Goal: Task Accomplishment & Management: Manage account settings

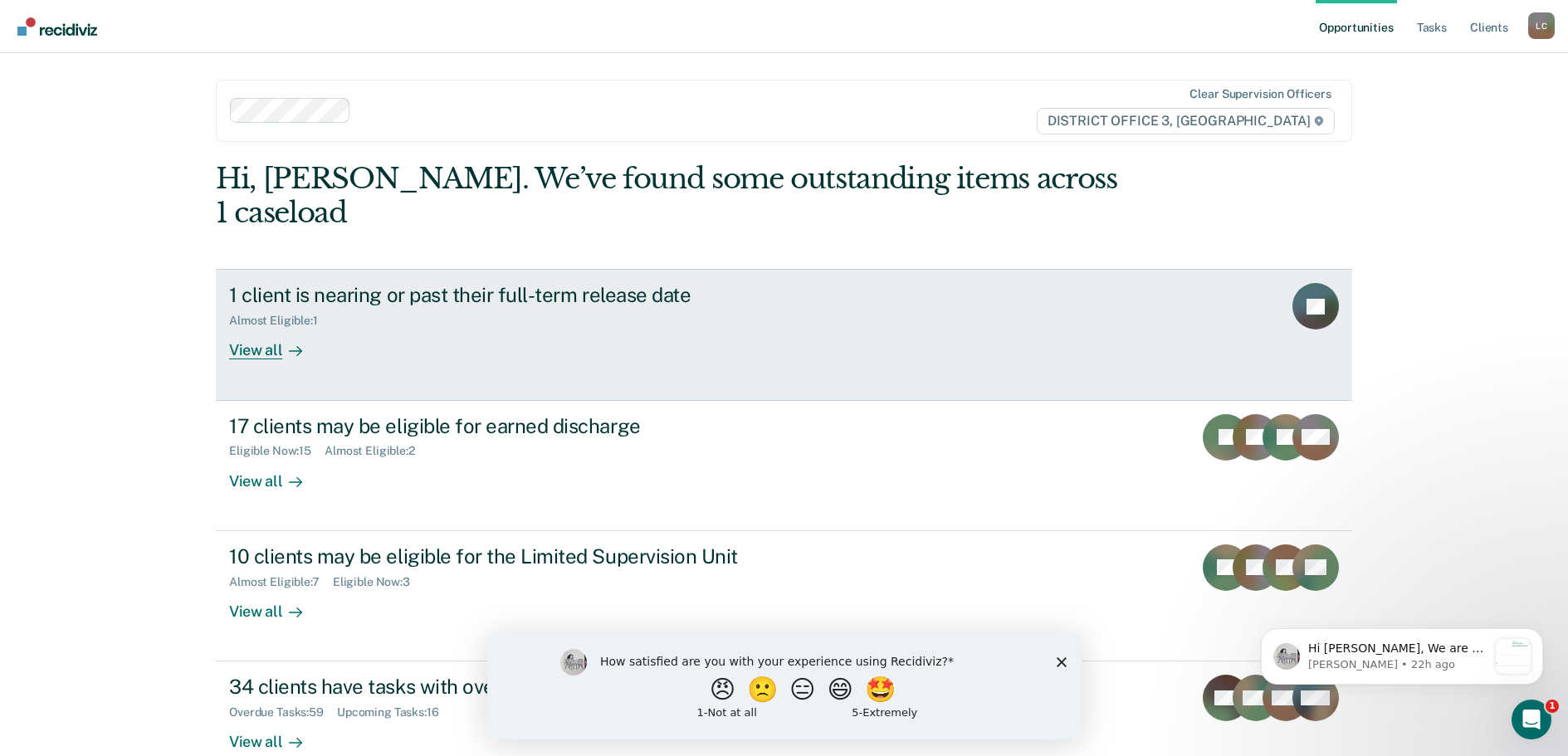
click at [254, 328] on div "View all" at bounding box center [275, 344] width 93 height 32
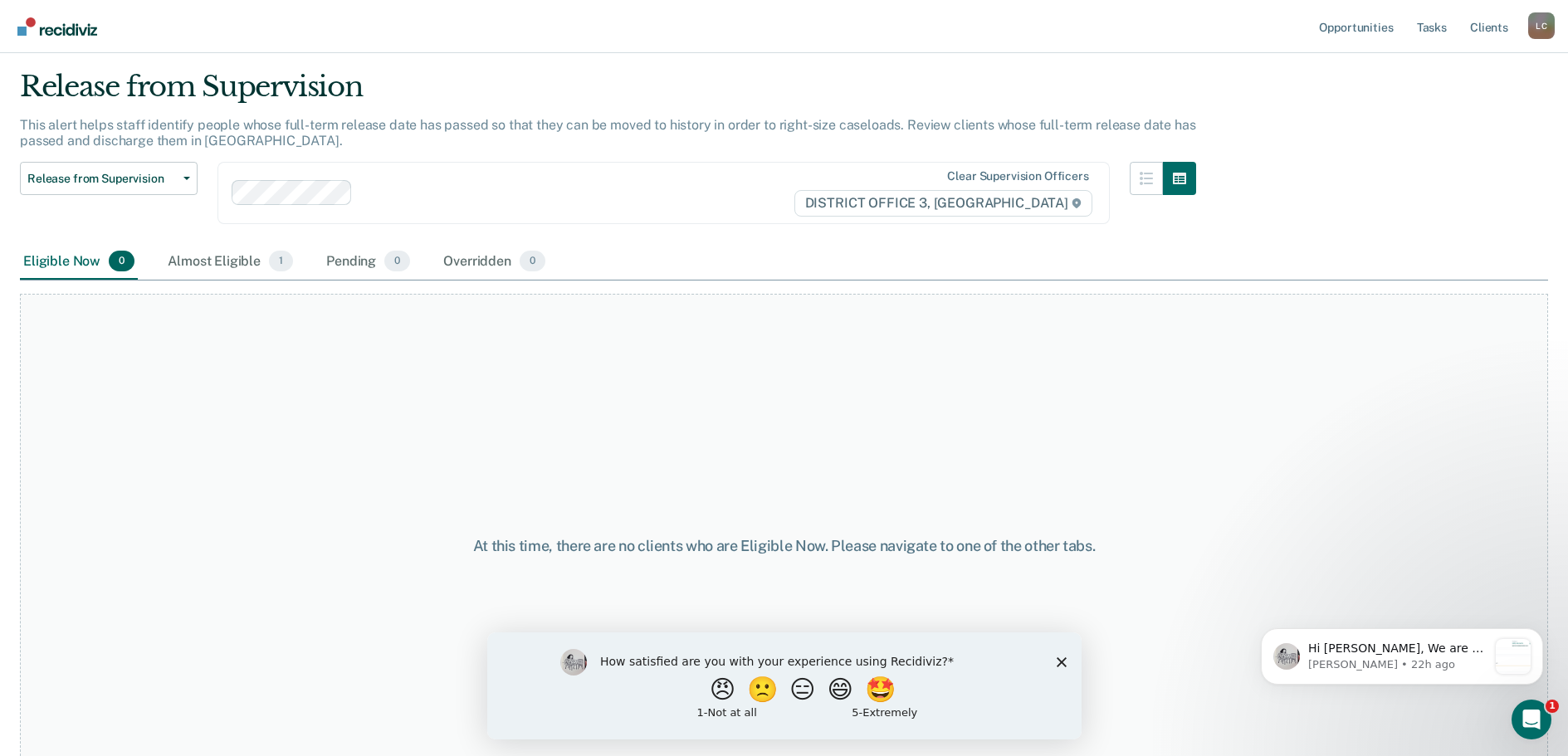
scroll to position [86, 0]
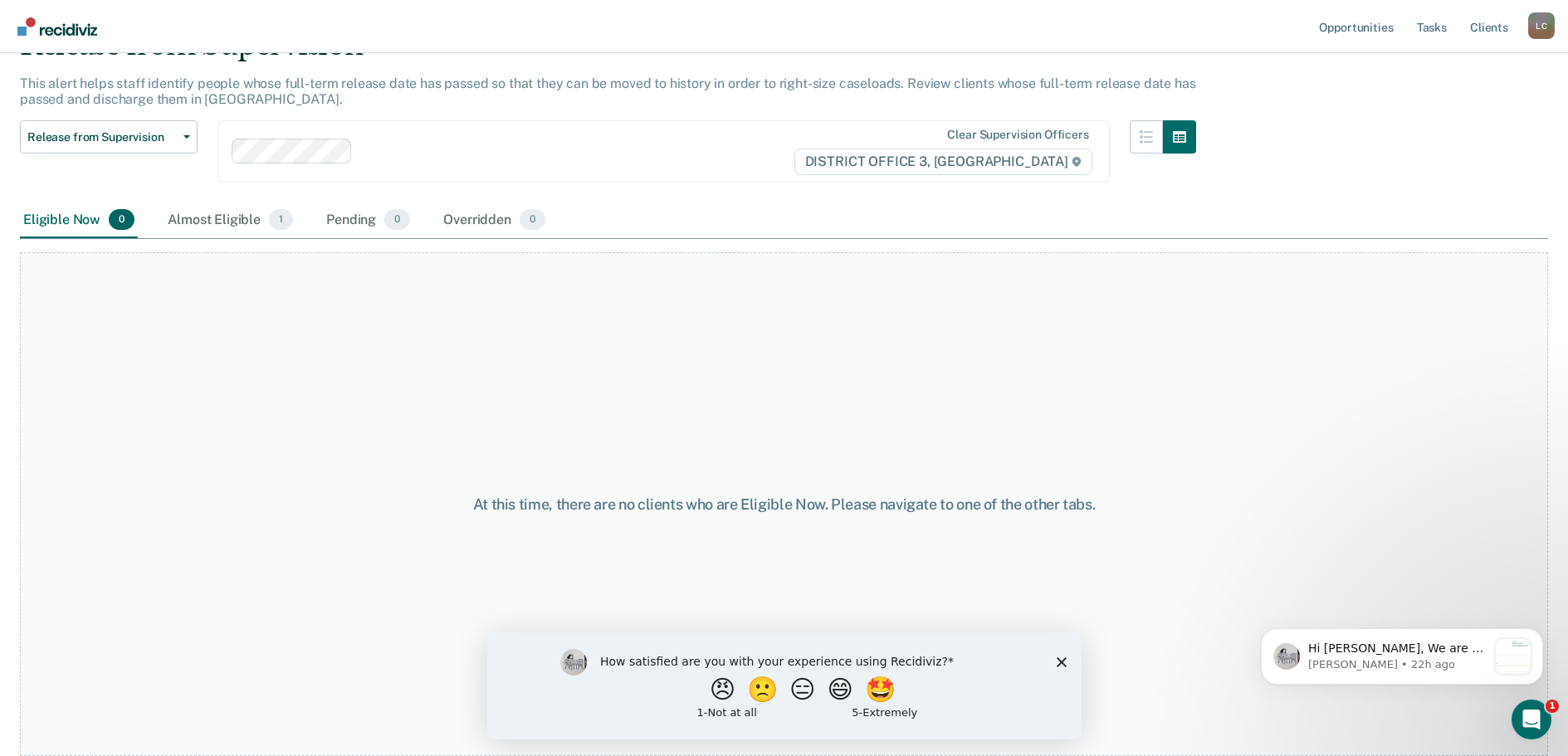
click at [1060, 662] on polygon "Close survey" at bounding box center [1061, 661] width 10 height 10
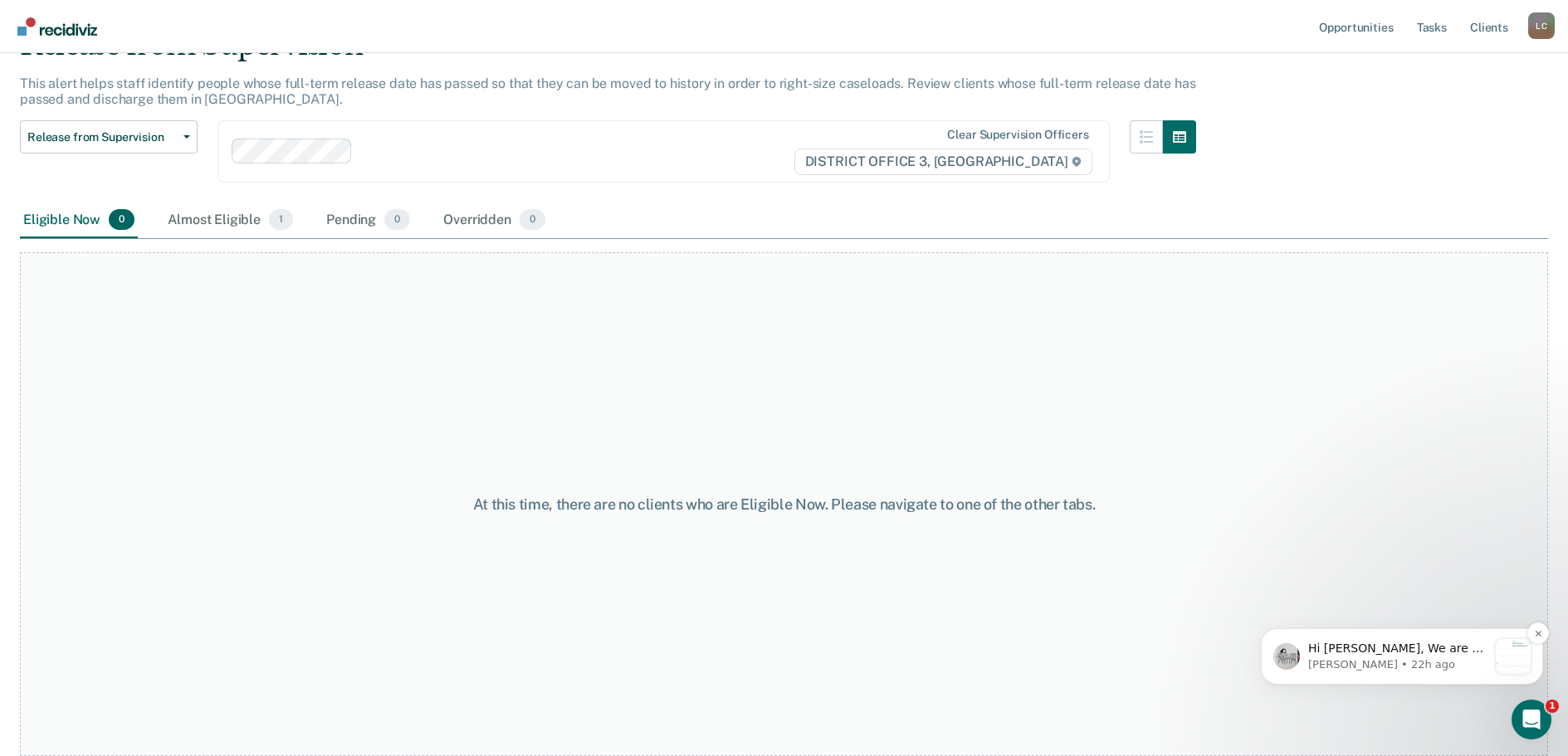
click at [1409, 657] on p "[PERSON_NAME] • 22h ago" at bounding box center [1397, 665] width 179 height 15
click at [1524, 715] on icon "Open Intercom Messenger" at bounding box center [1529, 717] width 27 height 27
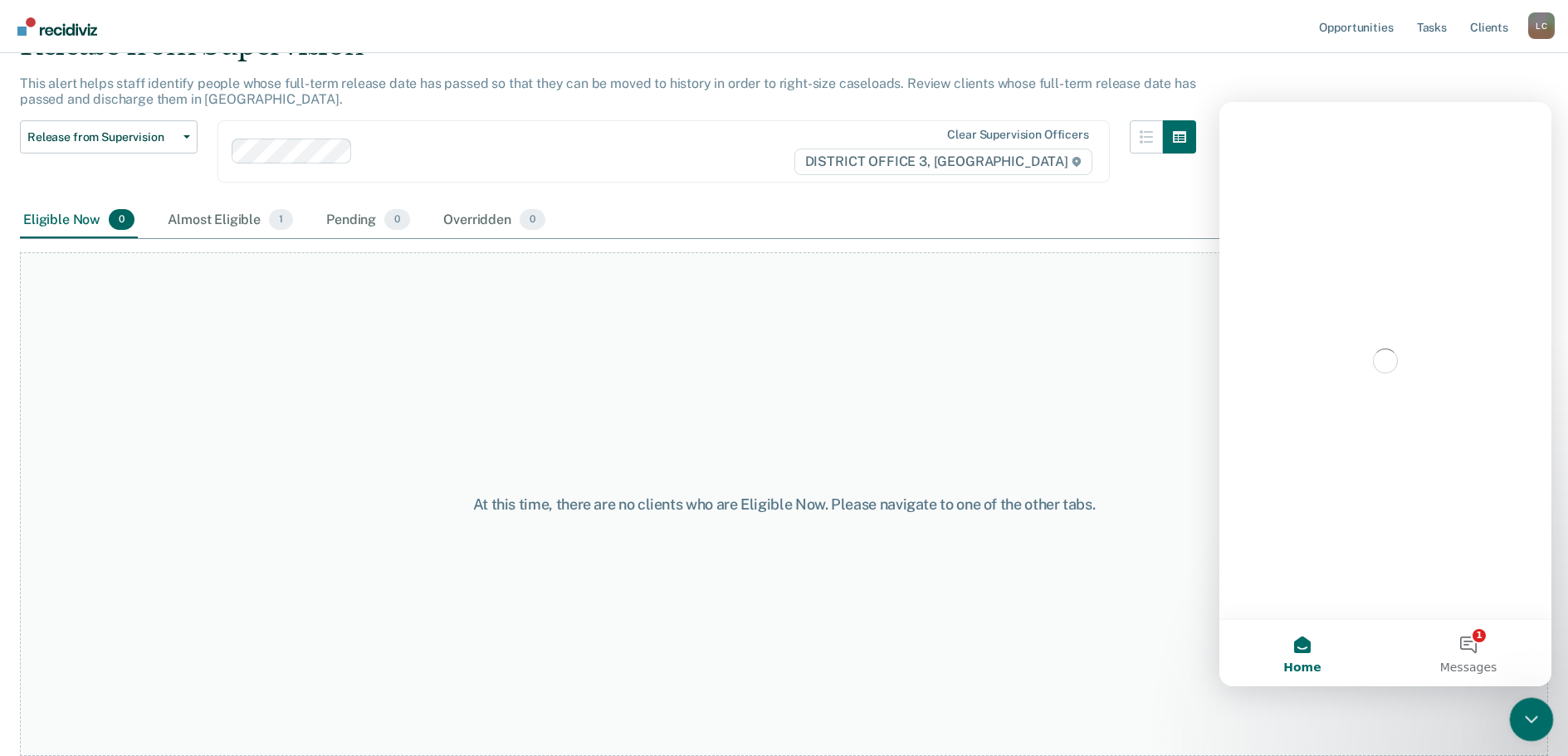
scroll to position [0, 0]
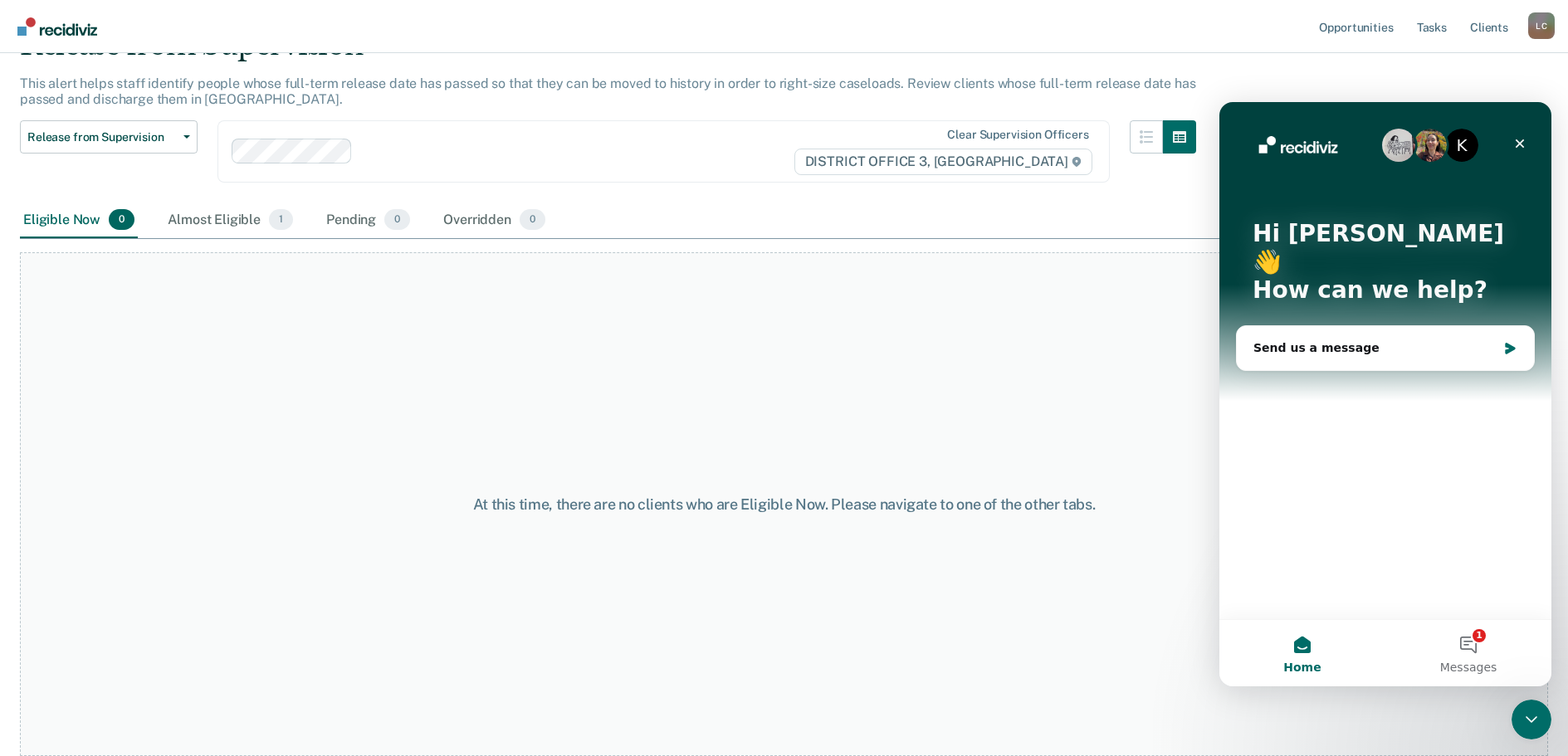
click at [351, 465] on div "At this time, there are no clients who are Eligible Now. Please navigate to one…" at bounding box center [784, 504] width 1527 height 503
click at [230, 213] on div "Almost Eligible 1" at bounding box center [230, 220] width 132 height 36
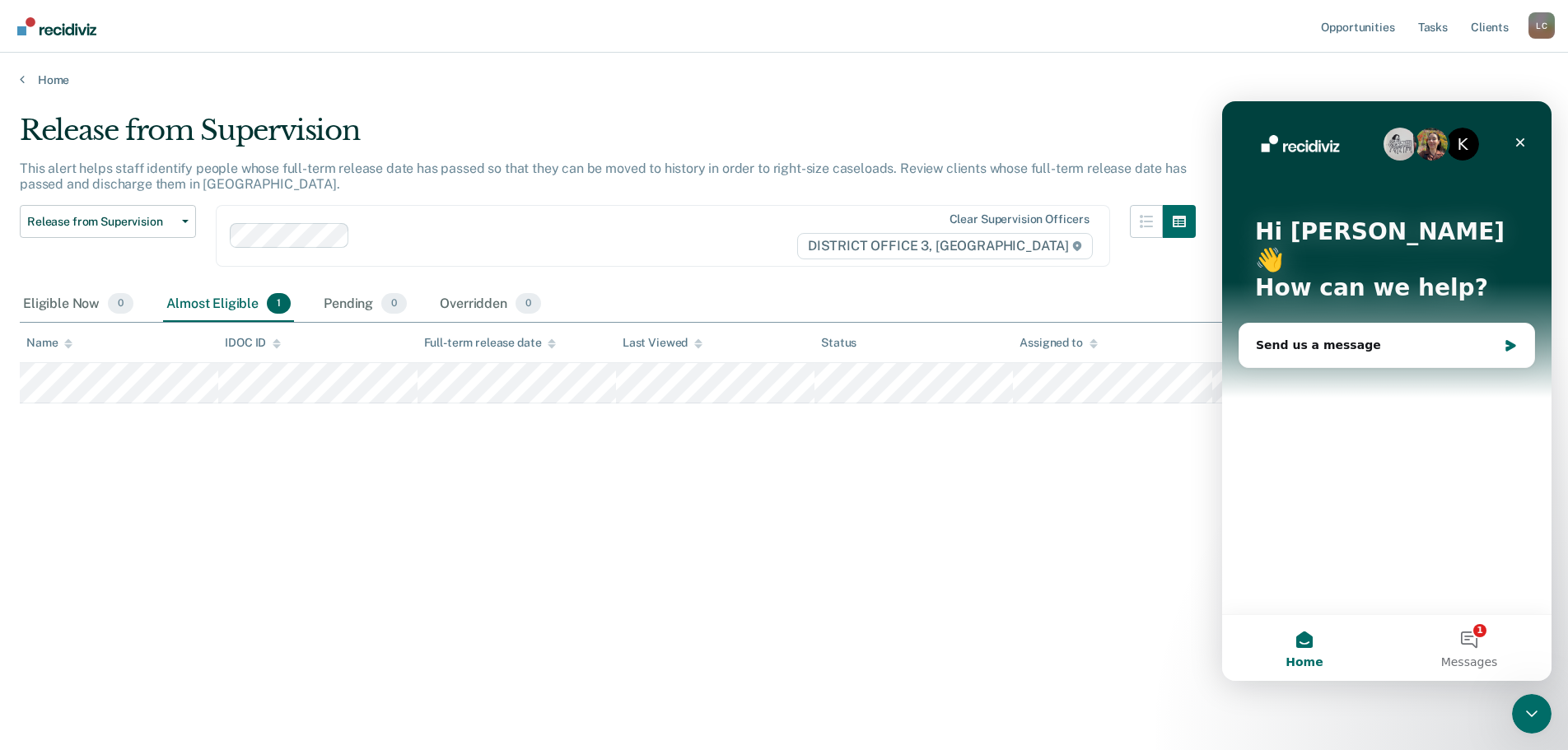
click at [504, 510] on div "Release from Supervision This alert helps staff identify people whose full-term…" at bounding box center [784, 370] width 1529 height 513
click at [527, 500] on div "Release from Supervision This alert helps staff identify people whose full-term…" at bounding box center [784, 370] width 1529 height 513
click at [612, 562] on div "Release from Supervision This alert helps staff identify people whose full-term…" at bounding box center [784, 370] width 1529 height 513
click at [1517, 146] on icon "Close" at bounding box center [1520, 142] width 9 height 9
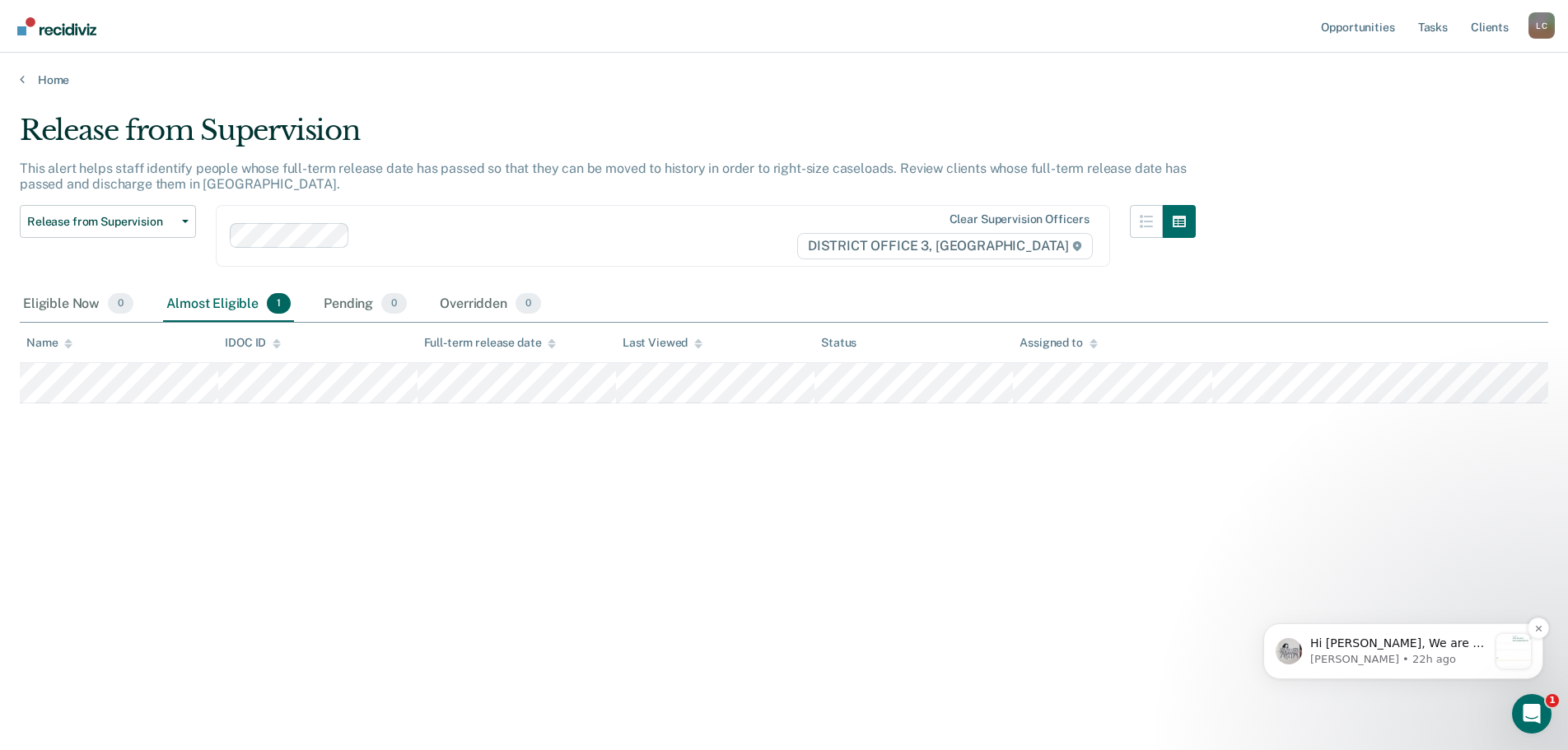
click at [1492, 27] on link "Client s" at bounding box center [1489, 26] width 44 height 53
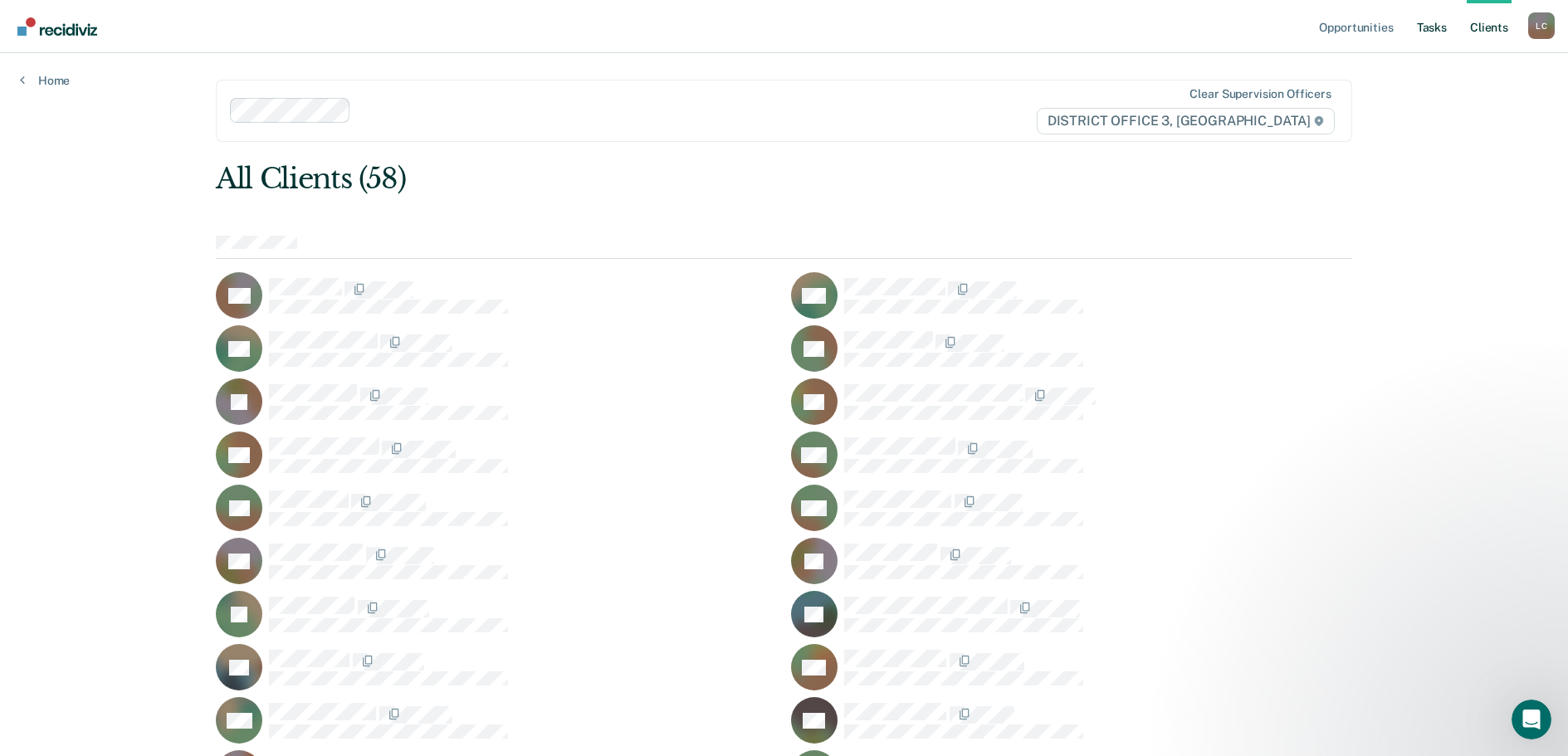
click at [1429, 30] on link "Tasks" at bounding box center [1431, 26] width 36 height 53
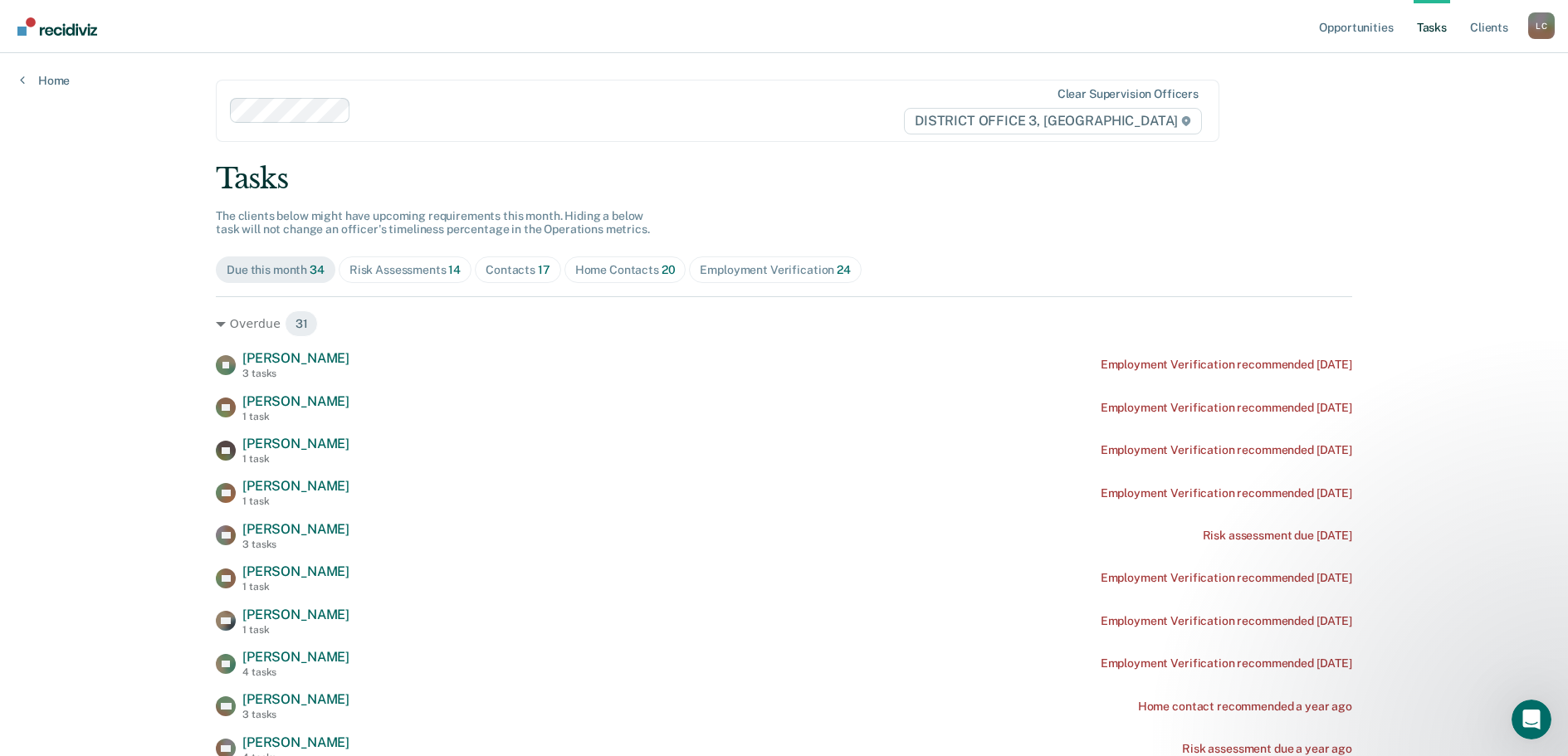
click at [602, 269] on div "Home Contacts 20" at bounding box center [625, 269] width 101 height 14
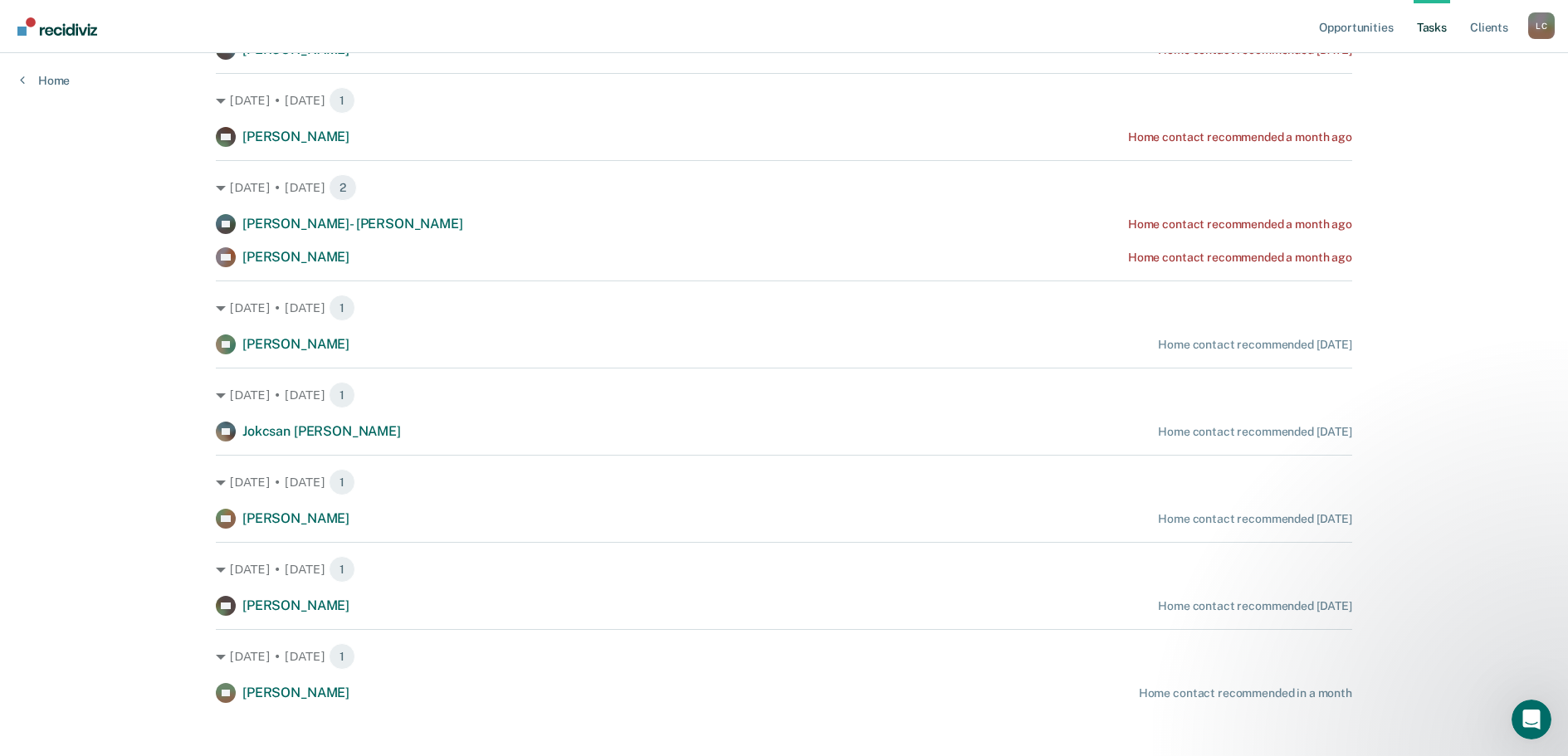
scroll to position [1282, 0]
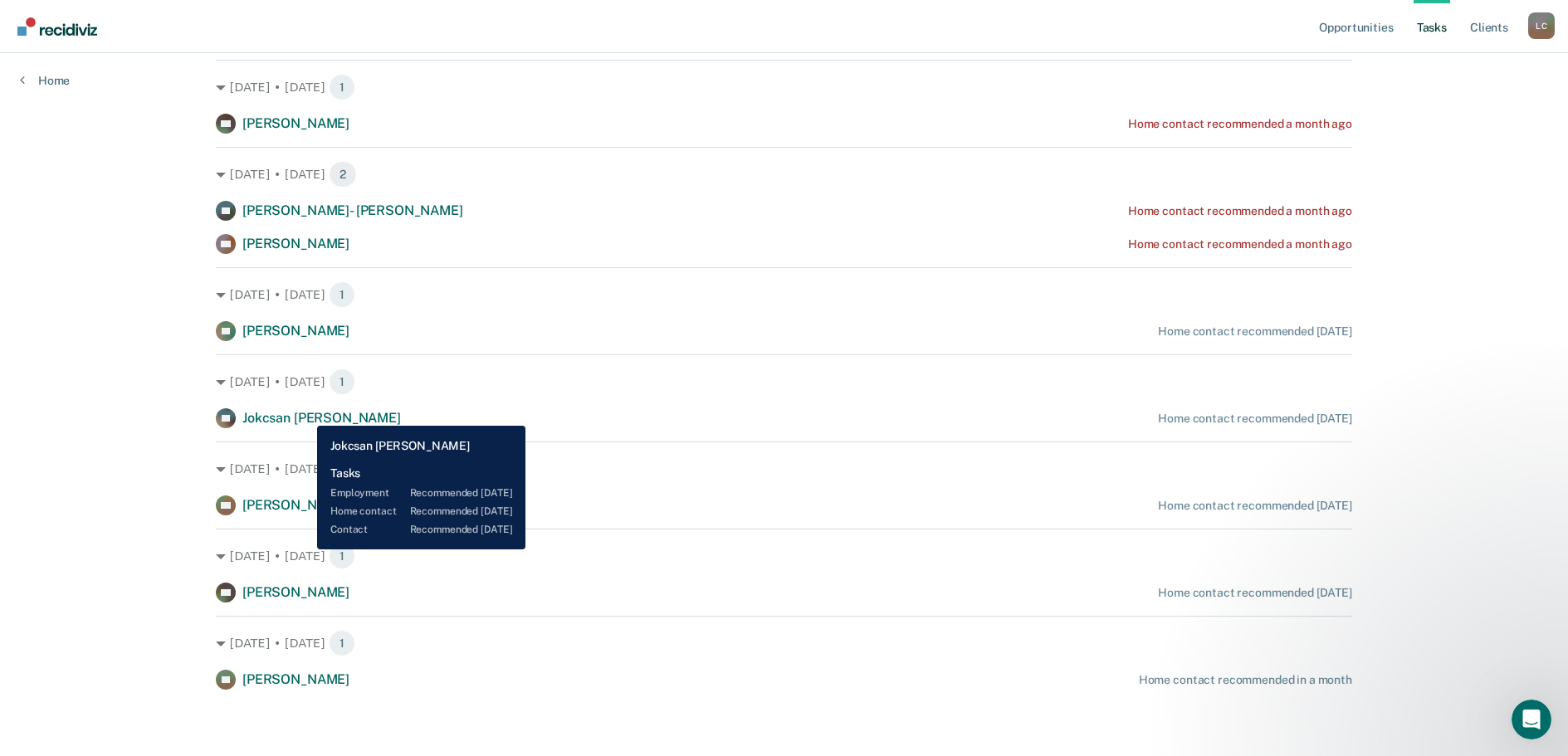
click at [302, 416] on span "Jokcsan Santoyo Martinez" at bounding box center [322, 417] width 159 height 16
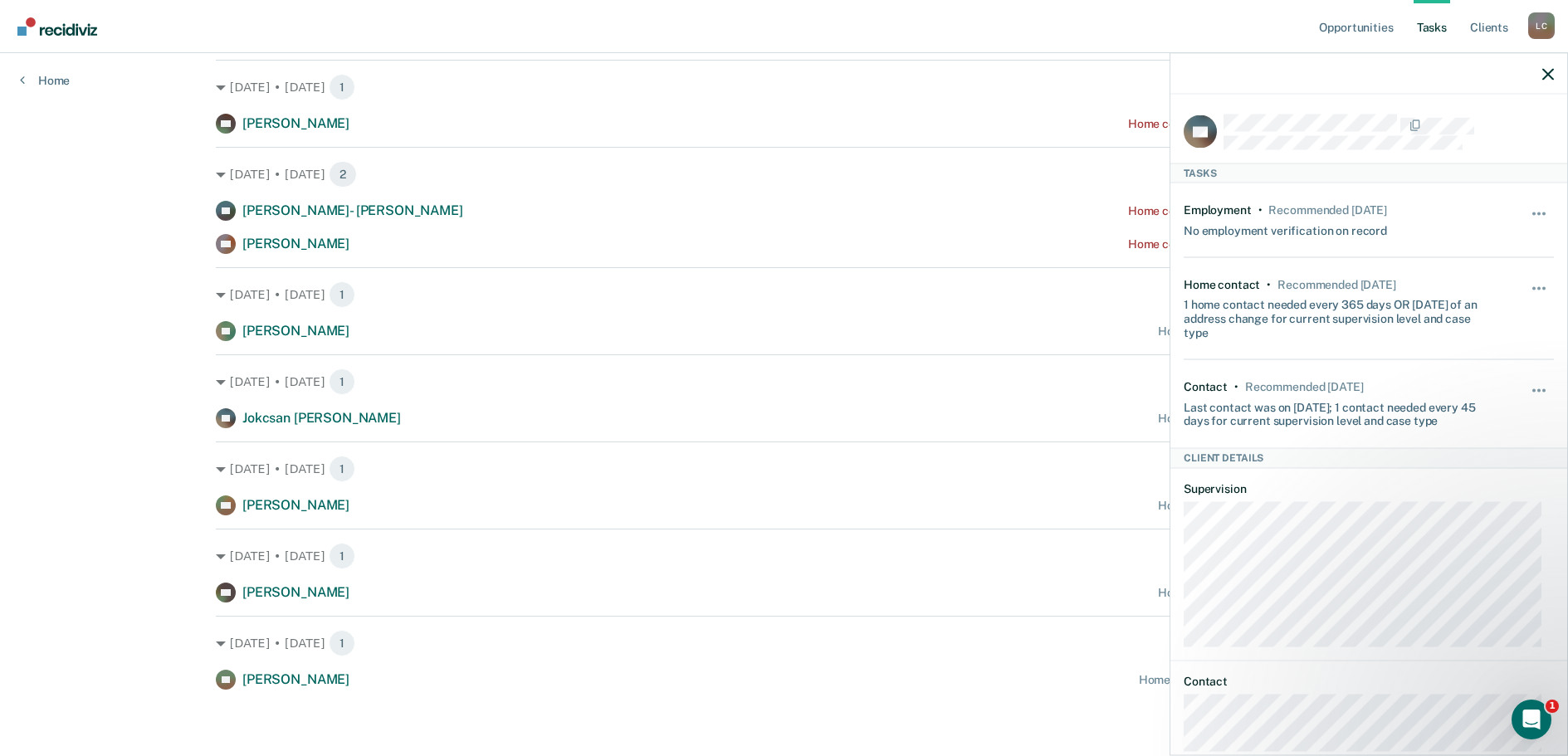
drag, startPoint x: 1298, startPoint y: 420, endPoint x: 1266, endPoint y: 454, distance: 46.7
drag, startPoint x: 1266, startPoint y: 454, endPoint x: 1262, endPoint y: 465, distance: 11.7
click at [1262, 465] on div "Client Details" at bounding box center [1369, 458] width 397 height 20
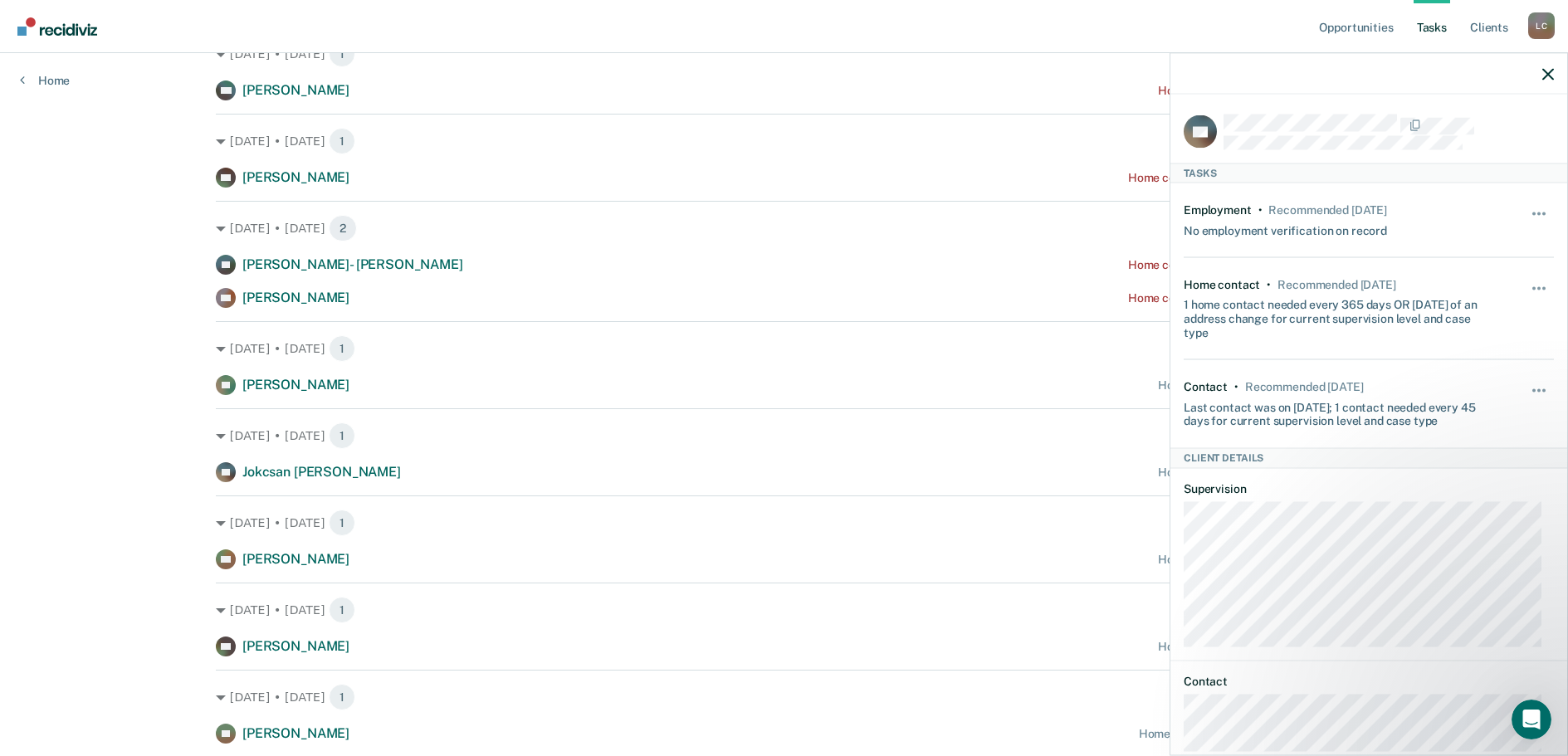
scroll to position [1199, 0]
